Goal: Information Seeking & Learning: Learn about a topic

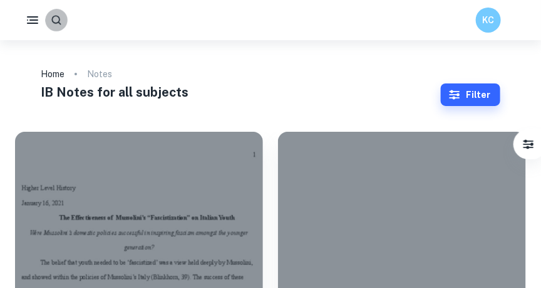
click at [60, 22] on icon "button" at bounding box center [56, 20] width 13 height 13
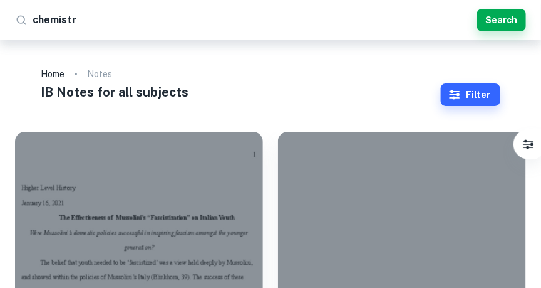
type input "chemistry"
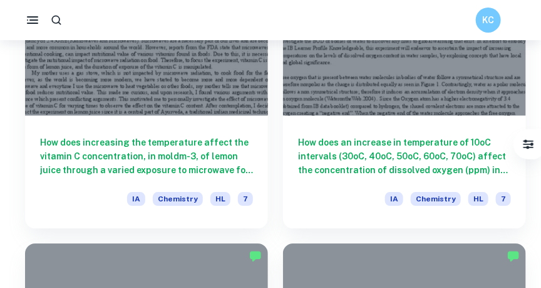
scroll to position [2005, 0]
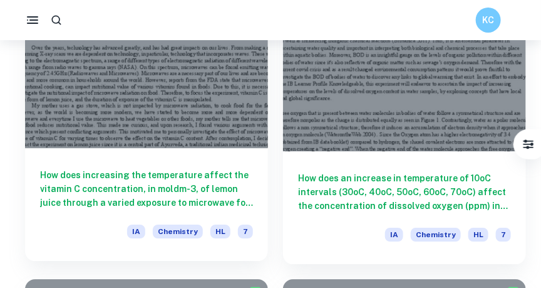
click at [123, 189] on h6 "How does increasing the temperature affect the vitamin C concentration, in mold…" at bounding box center [146, 188] width 213 height 41
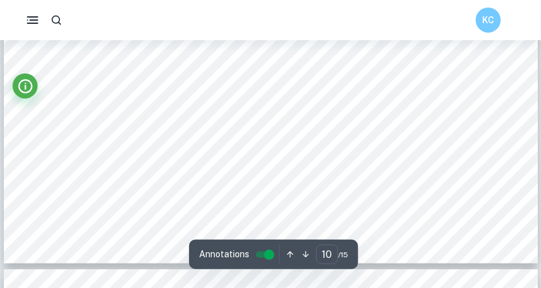
scroll to position [7481, 0]
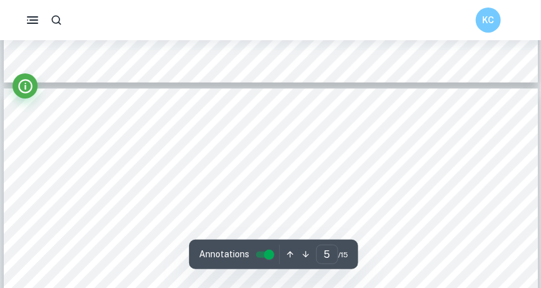
type input "4"
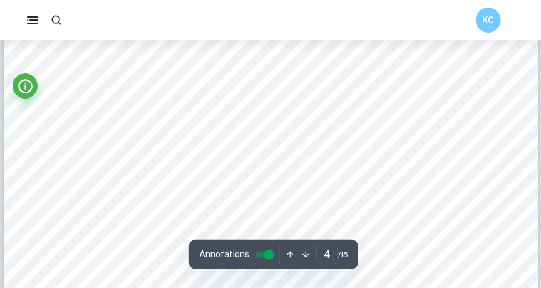
scroll to position [2470, 0]
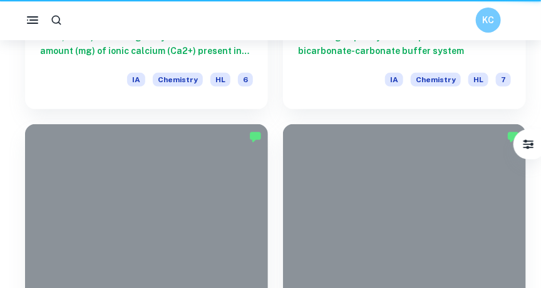
scroll to position [2005, 0]
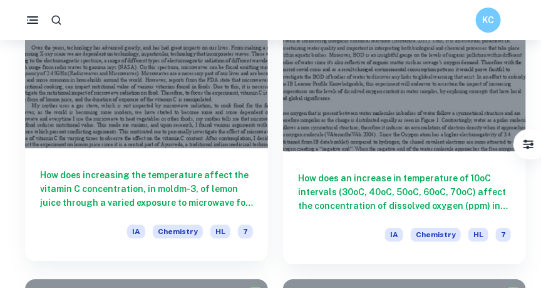
click at [125, 199] on h6 "How does increasing the temperature affect the vitamin C concentration, in mold…" at bounding box center [146, 188] width 213 height 41
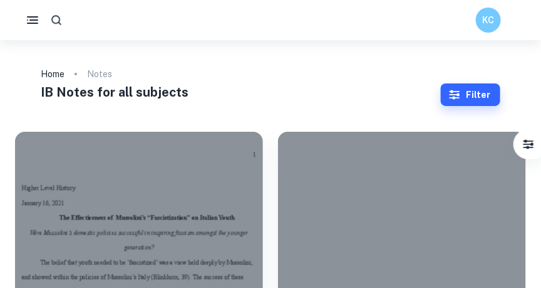
click at [58, 20] on icon "button" at bounding box center [56, 20] width 13 height 13
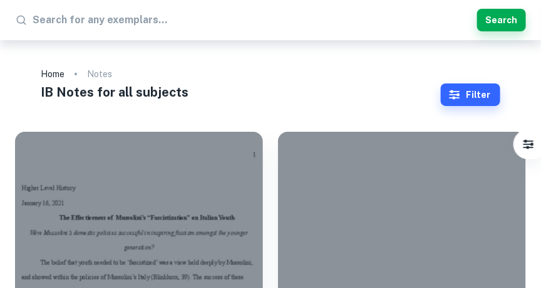
click at [18, 18] on icon at bounding box center [21, 20] width 13 height 13
click at [46, 71] on link "Home" at bounding box center [53, 74] width 24 height 18
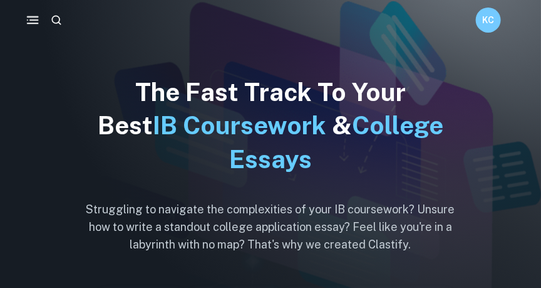
click at [31, 19] on rect "button" at bounding box center [33, 19] width 9 height 1
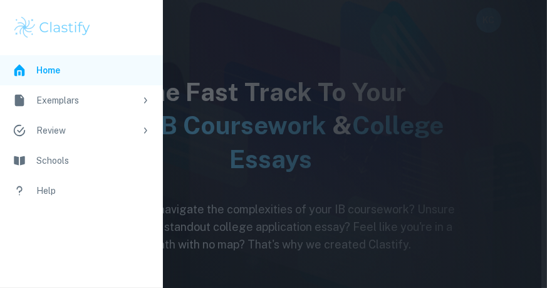
click at [61, 101] on div "Exemplars" at bounding box center [85, 100] width 99 height 14
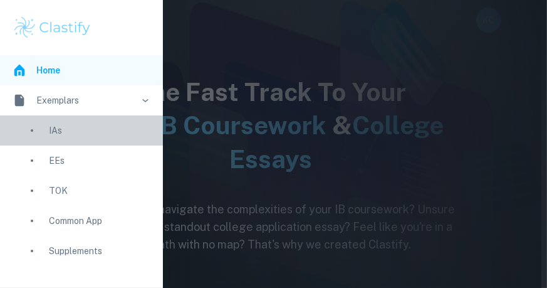
click at [51, 133] on div "IAs" at bounding box center [99, 130] width 101 height 14
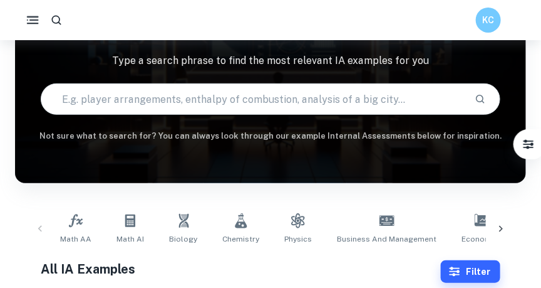
scroll to position [143, 0]
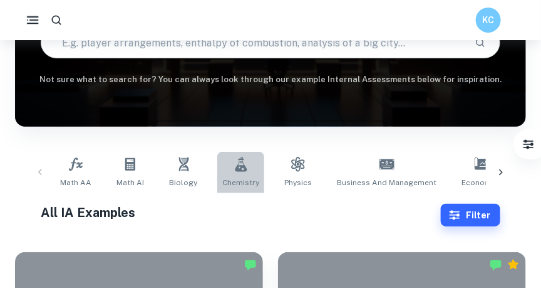
click at [234, 170] on icon at bounding box center [241, 164] width 15 height 15
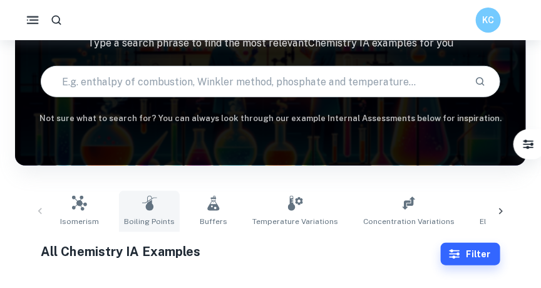
scroll to position [71, 0]
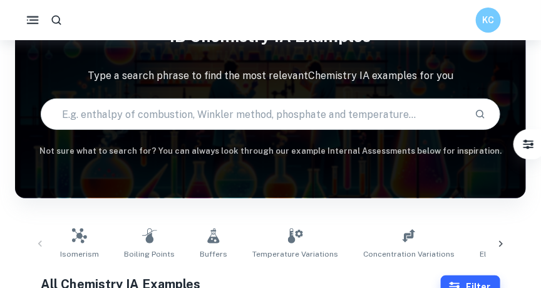
click at [100, 115] on input "text" at bounding box center [253, 113] width 424 height 35
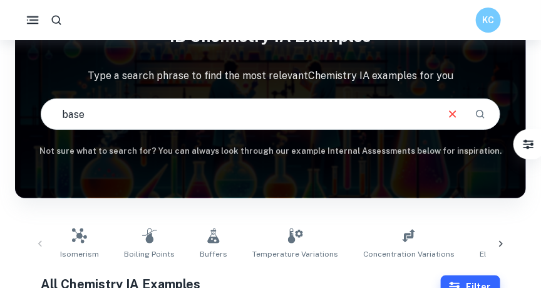
type input "base"
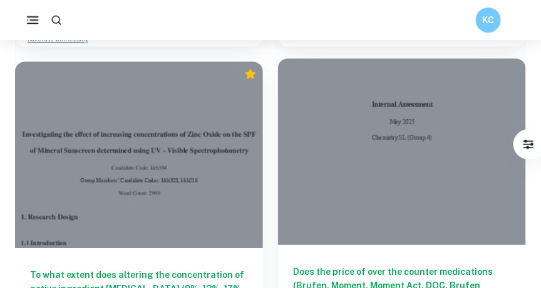
scroll to position [1032, 0]
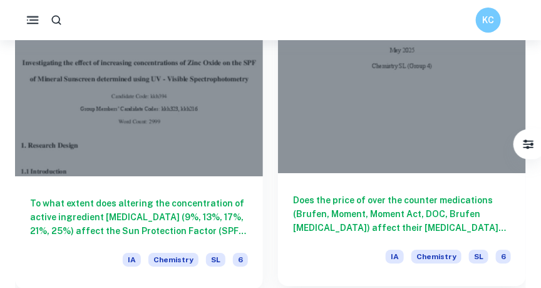
click at [403, 217] on h6 "Does the price of over the counter medications (Brufen, Moment, Moment Act, DOC…" at bounding box center [402, 213] width 218 height 41
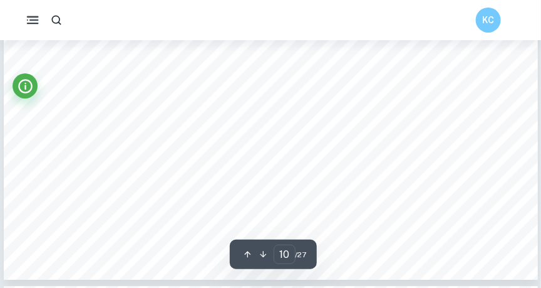
scroll to position [6837, 0]
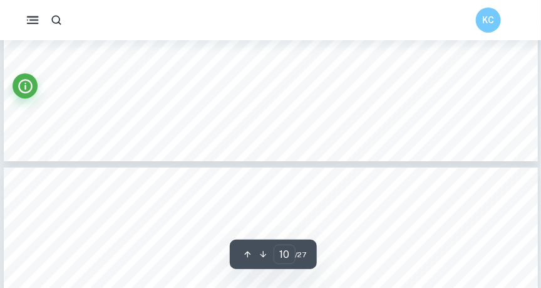
type input "11"
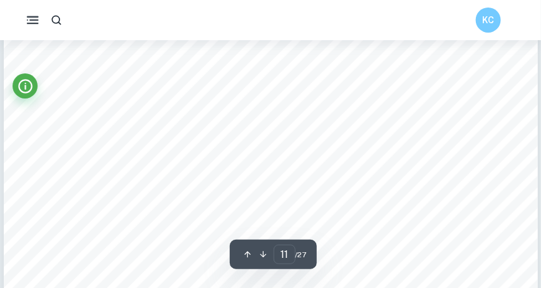
scroll to position [7231, 0]
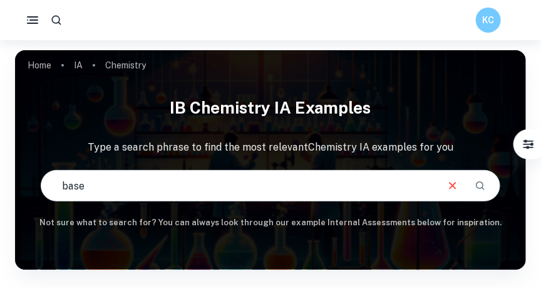
click at [86, 188] on input "base" at bounding box center [238, 185] width 395 height 35
type input "b"
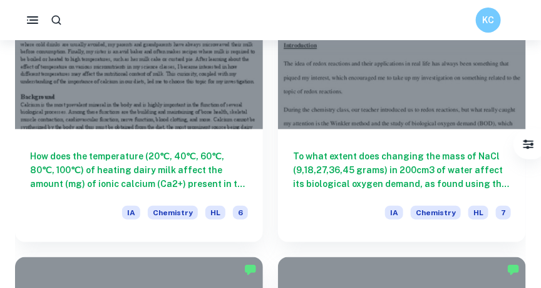
scroll to position [12064, 0]
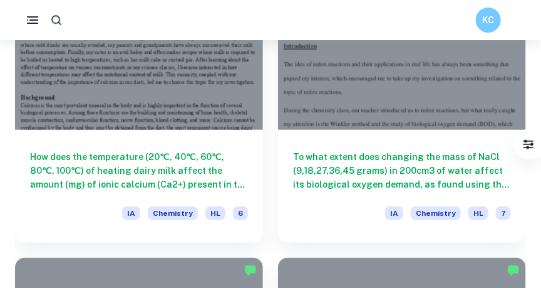
click at [61, 19] on icon "button" at bounding box center [56, 20] width 13 height 13
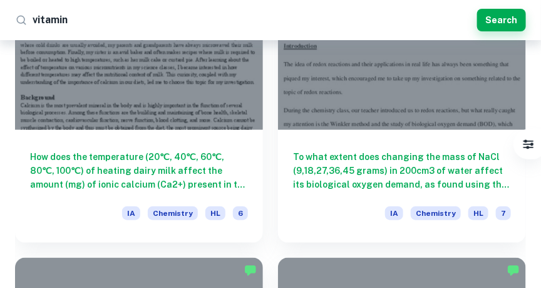
type input "vitamin c"
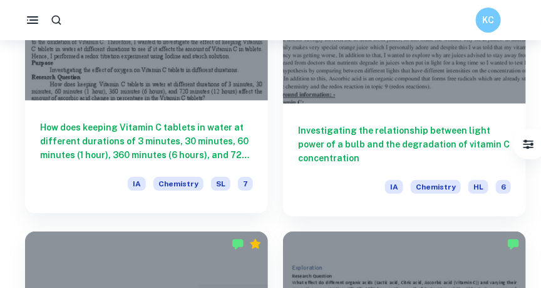
scroll to position [2327, 0]
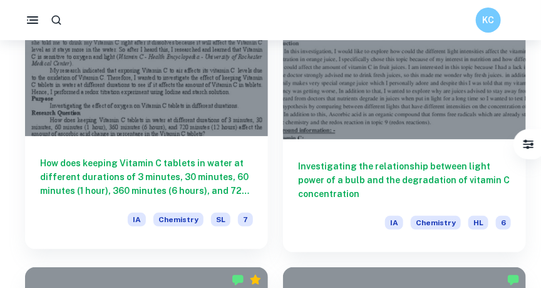
click at [168, 175] on h6 "How does keeping Vitamin C tablets in water at different durations of 3 minutes…" at bounding box center [146, 176] width 213 height 41
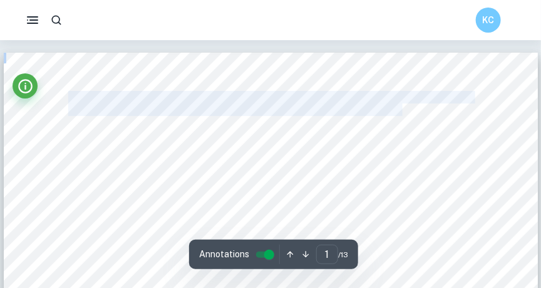
drag, startPoint x: 68, startPoint y: 95, endPoint x: 402, endPoint y: 103, distance: 334.6
copy div "Determination of the Amount of Vitamin C Loss of Vitamin C Tablets After Waitin…"
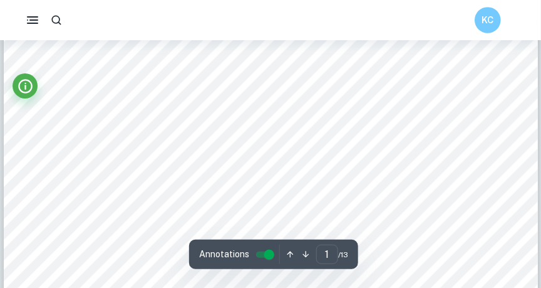
scroll to position [358, 0]
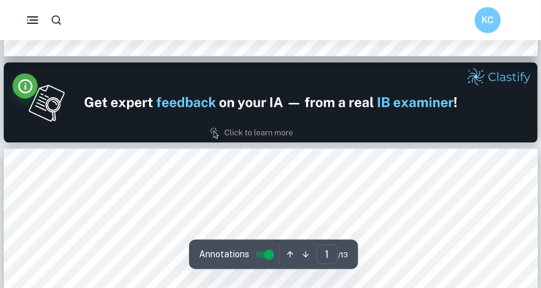
type input "2"
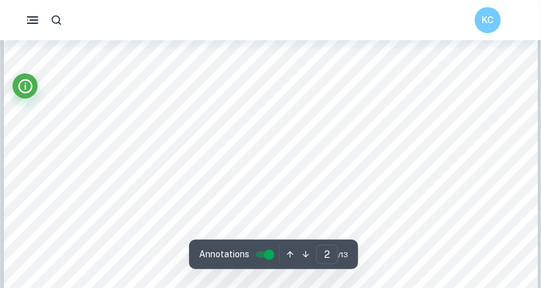
scroll to position [895, 0]
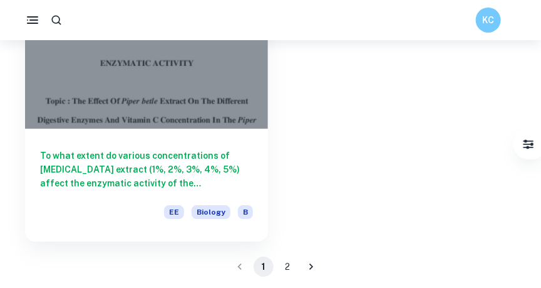
scroll to position [3272, 0]
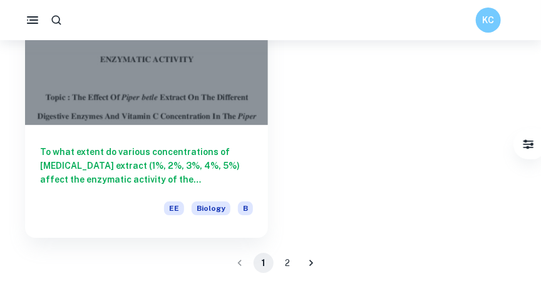
click at [314, 264] on icon "Go to next page" at bounding box center [311, 262] width 13 height 13
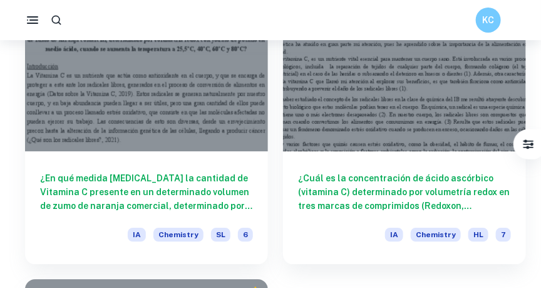
scroll to position [1968, 0]
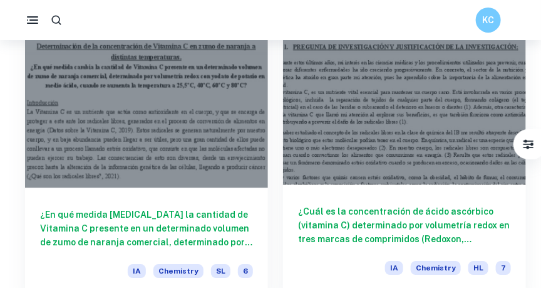
click at [370, 166] on div at bounding box center [404, 93] width 243 height 182
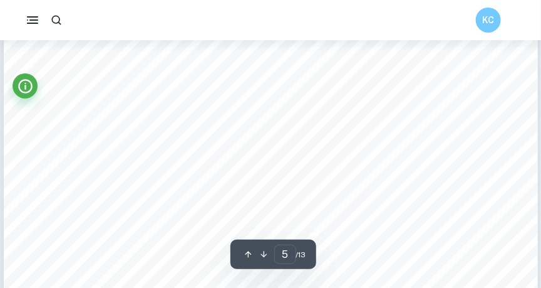
scroll to position [3329, 0]
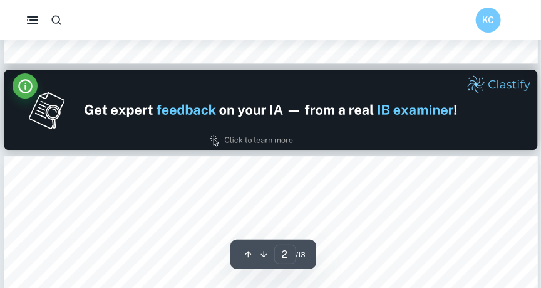
type input "1"
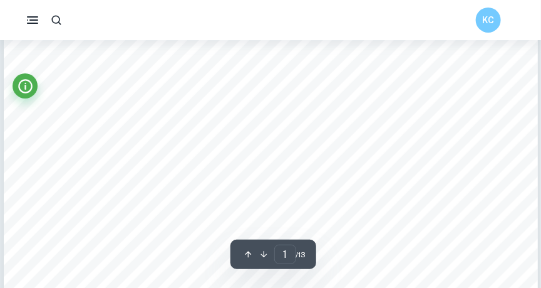
scroll to position [0, 0]
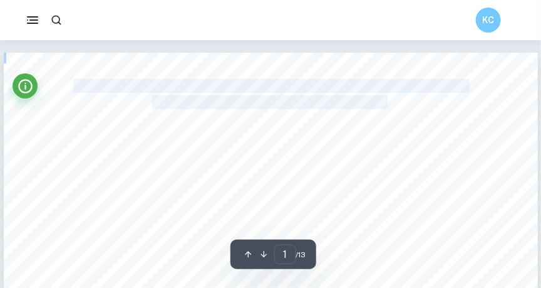
drag, startPoint x: 75, startPoint y: 83, endPoint x: 388, endPoint y: 99, distance: 313.6
copy div "DETERMINACIÓN DE ÁCIDO ASCÓRBICO EN COMPRIMIDOS DE DIFERENTES MARCAS COMERCIALES"
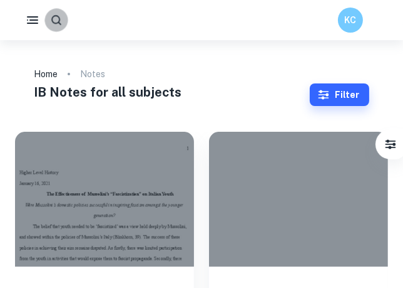
click at [54, 20] on icon "button" at bounding box center [56, 20] width 13 height 13
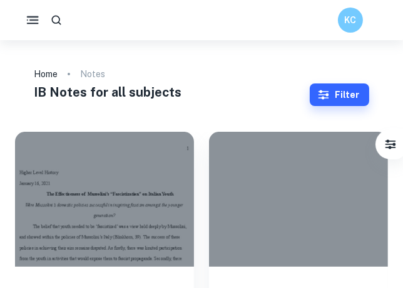
click at [32, 21] on icon "button" at bounding box center [33, 21] width 16 height 16
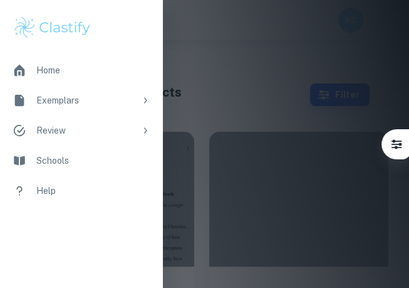
click at [51, 98] on div "Exemplars" at bounding box center [85, 100] width 99 height 14
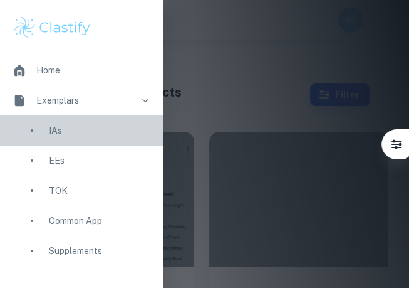
click at [59, 134] on div "IAs" at bounding box center [99, 130] width 101 height 14
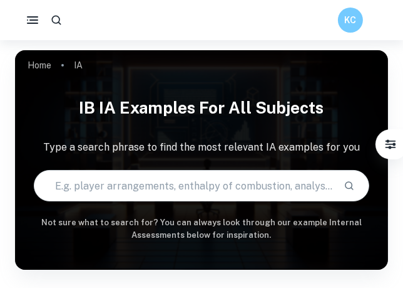
click at [73, 191] on input "text" at bounding box center [183, 185] width 299 height 35
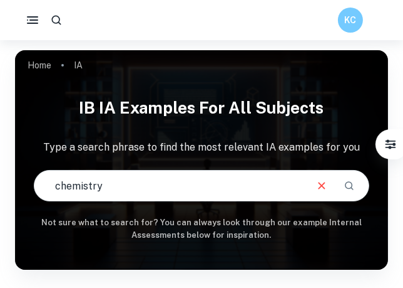
type input "chemistry"
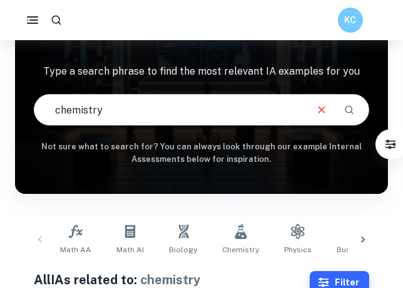
scroll to position [71, 0]
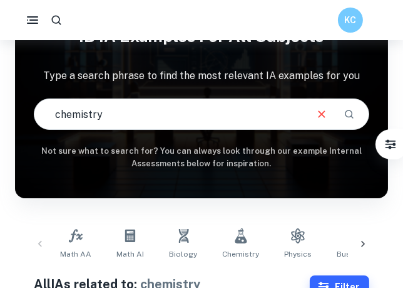
click at [237, 234] on icon at bounding box center [241, 235] width 15 height 15
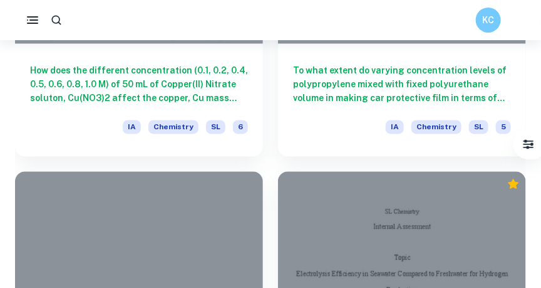
scroll to position [75222, 0]
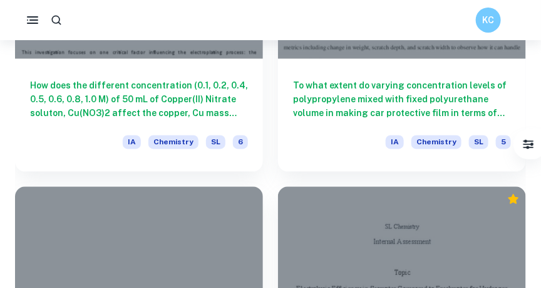
click at [66, 19] on button "button" at bounding box center [56, 20] width 23 height 23
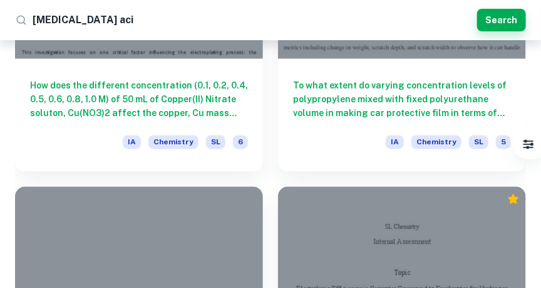
type input "[MEDICAL_DATA] acid"
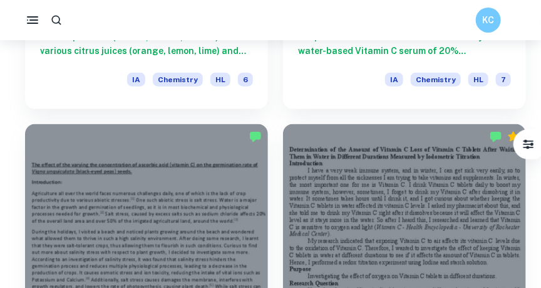
scroll to position [1646, 0]
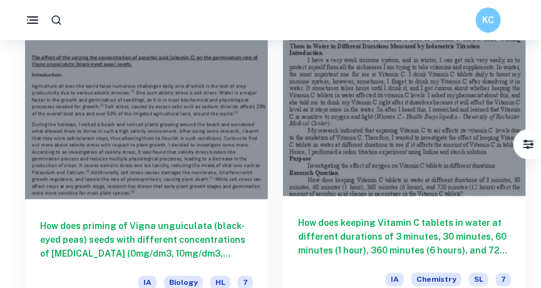
click at [402, 161] on div at bounding box center [404, 105] width 243 height 182
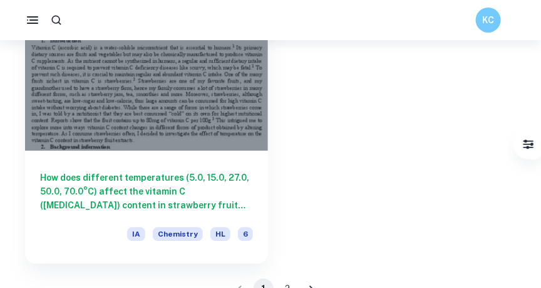
scroll to position [3258, 0]
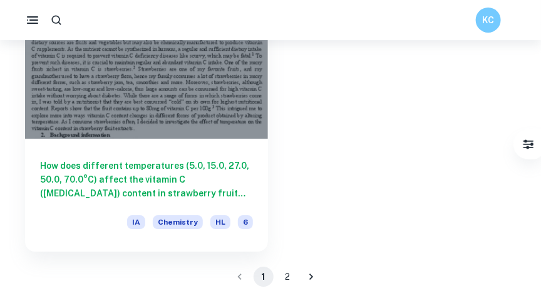
click at [311, 279] on icon "Go to next page" at bounding box center [311, 276] width 4 height 6
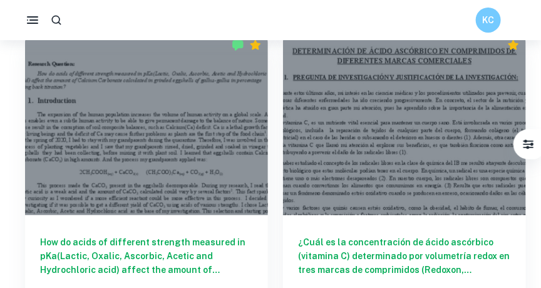
scroll to position [1303, 0]
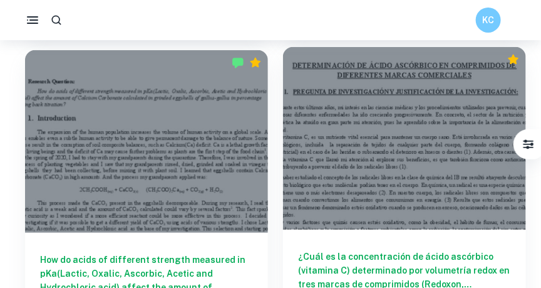
click at [366, 177] on div at bounding box center [404, 138] width 243 height 182
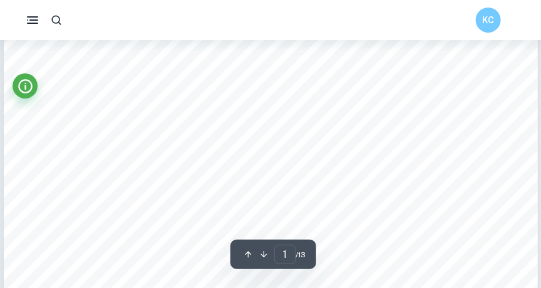
scroll to position [71, 0]
drag, startPoint x: 42, startPoint y: 88, endPoint x: 77, endPoint y: 89, distance: 35.1
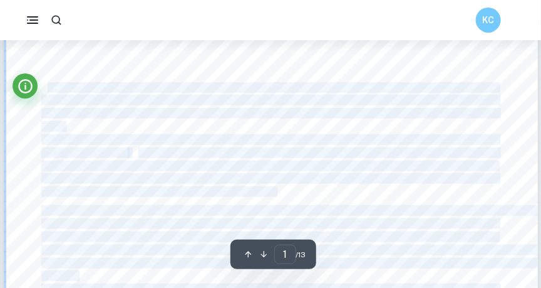
drag, startPoint x: 77, startPoint y: 89, endPoint x: 49, endPoint y: 93, distance: 27.8
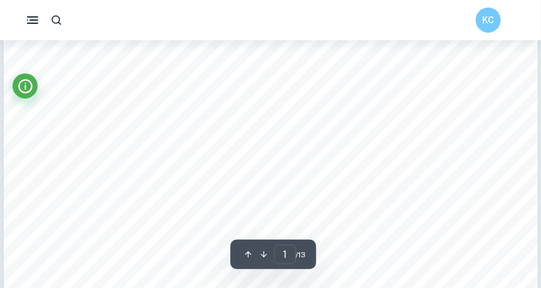
drag, startPoint x: 49, startPoint y: 93, endPoint x: 44, endPoint y: 89, distance: 6.8
click at [44, 89] on span "Durante estos últimos años, mi interés en las ciencias médicas y los procedimie…" at bounding box center [269, 88] width 457 height 10
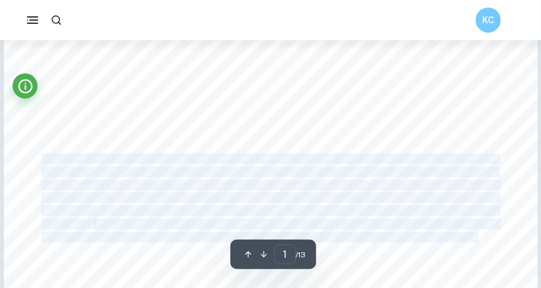
drag, startPoint x: 43, startPoint y: 87, endPoint x: 474, endPoint y: 239, distance: 457.1
copy div "Loremip dolor sitamet cons, ad elitsed do eiu temporin utlabor e dol magnaaliqu…"
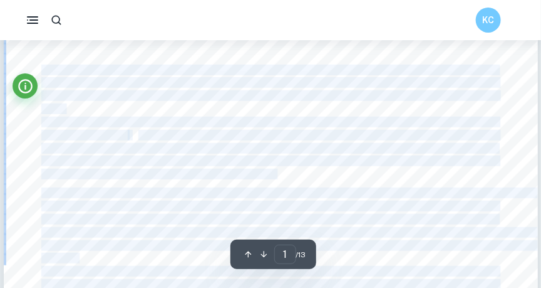
scroll to position [0, 0]
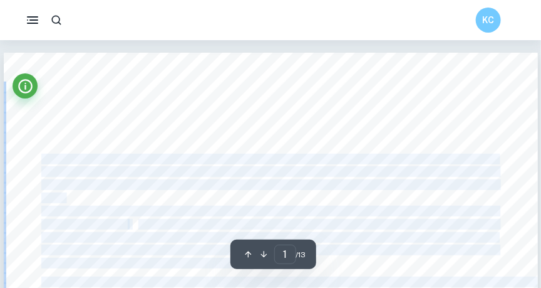
click at [66, 186] on span "dietética ha atraído en gran parte mi atención, pues he aprendido sobre la impo…" at bounding box center [269, 185] width 457 height 10
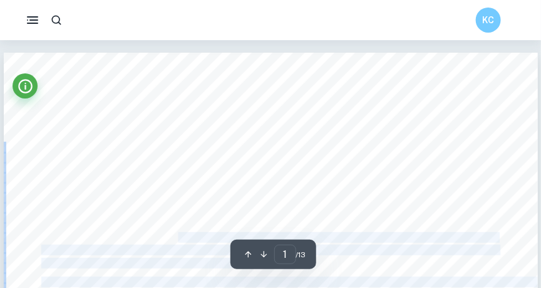
drag, startPoint x: 40, startPoint y: 155, endPoint x: 162, endPoint y: 204, distance: 130.8
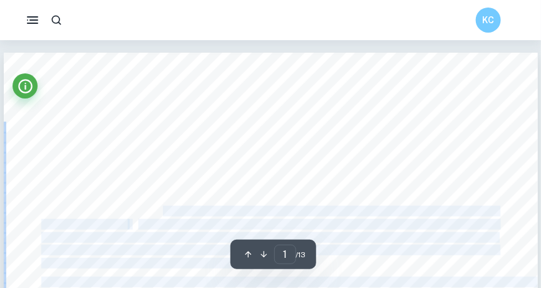
drag, startPoint x: 162, startPoint y: 204, endPoint x: 53, endPoint y: 152, distance: 120.5
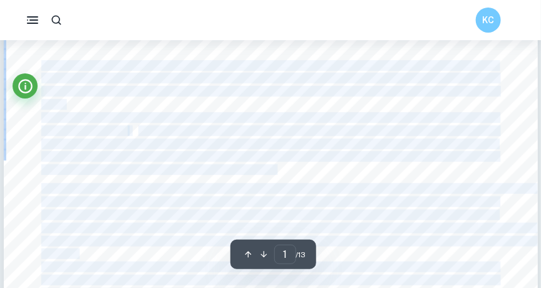
scroll to position [109, 0]
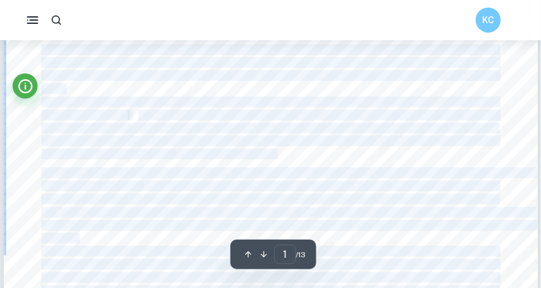
drag, startPoint x: 43, startPoint y: 156, endPoint x: 320, endPoint y: 241, distance: 290.1
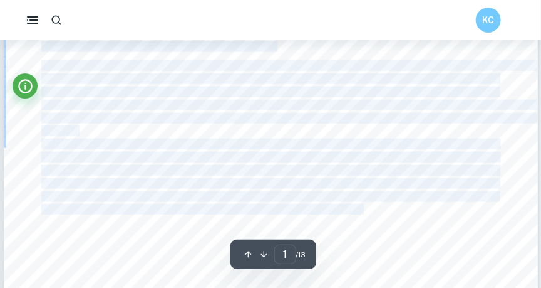
scroll to position [217, 0]
copy div "Loremip dolor sitamet cons, ad elitsed do eiu temporin utlabor e dol magnaaliqu…"
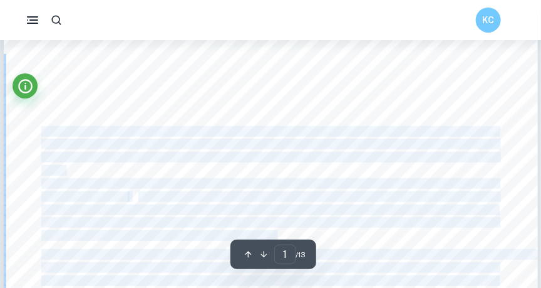
scroll to position [0, 0]
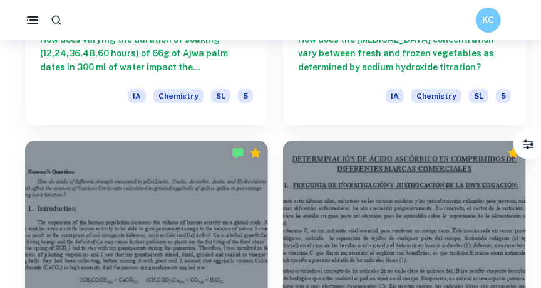
scroll to position [1125, 0]
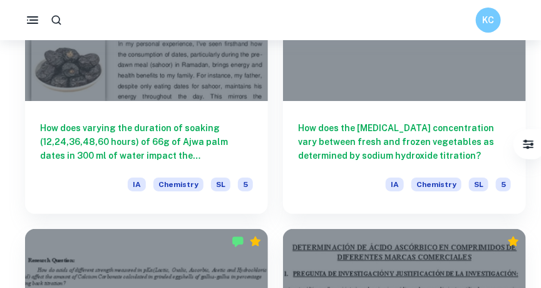
click at [76, 16] on div "KC" at bounding box center [270, 20] width 541 height 25
click at [58, 20] on icon "button" at bounding box center [56, 20] width 13 height 13
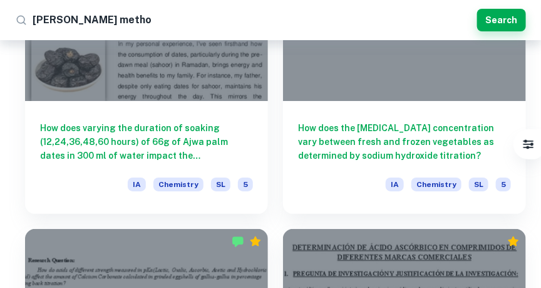
type input "[PERSON_NAME] method"
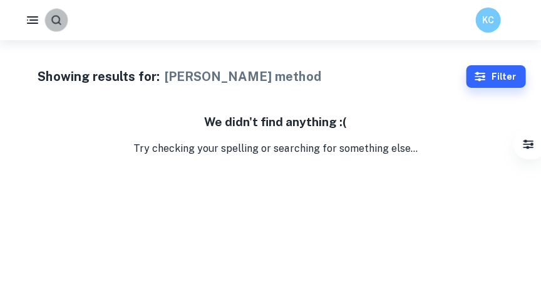
click at [53, 19] on icon "button" at bounding box center [56, 20] width 13 height 13
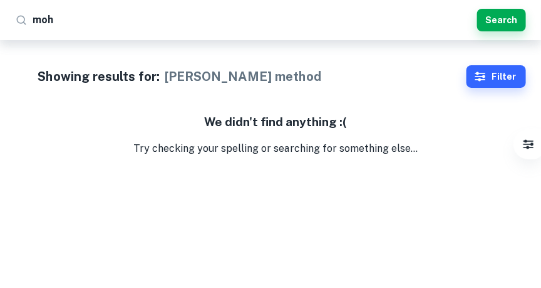
type input "mohe"
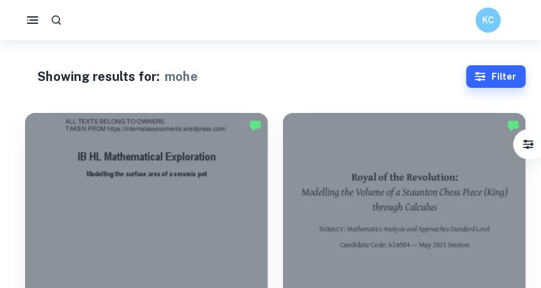
click at [80, 23] on div "KC" at bounding box center [270, 20] width 541 height 25
click at [82, 16] on div "KC" at bounding box center [270, 20] width 541 height 25
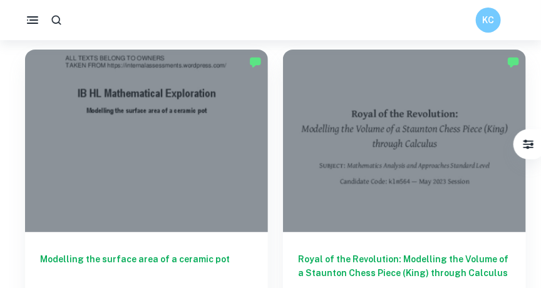
scroll to position [71, 0]
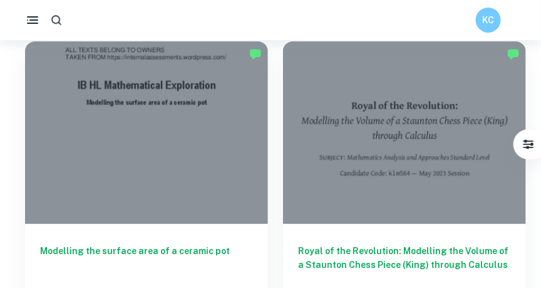
click at [56, 21] on icon "button" at bounding box center [56, 20] width 13 height 13
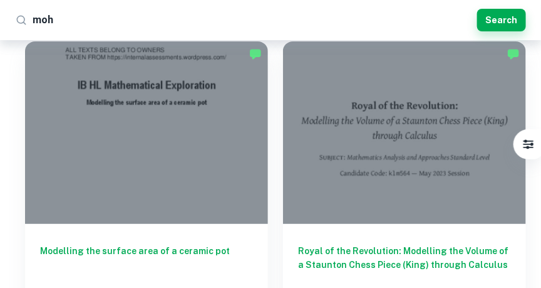
type input "[PERSON_NAME]"
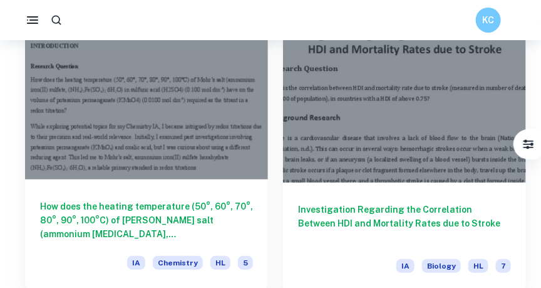
scroll to position [71, 0]
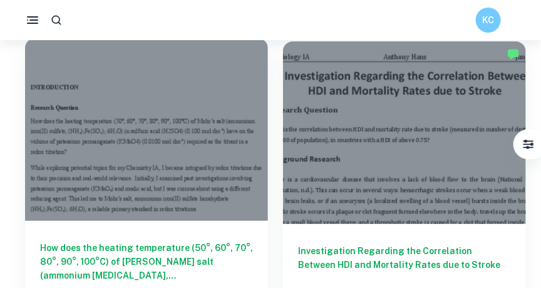
click at [136, 122] on div at bounding box center [146, 129] width 243 height 182
